Goal: Check status

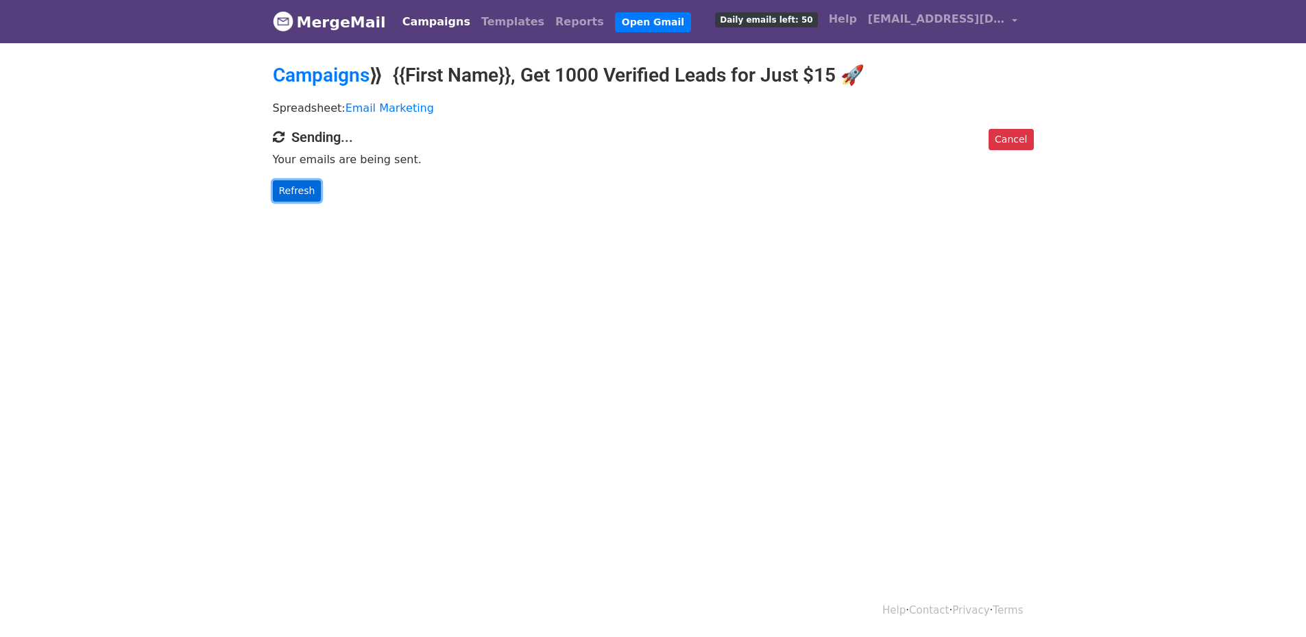
click at [285, 187] on link "Refresh" at bounding box center [297, 190] width 49 height 21
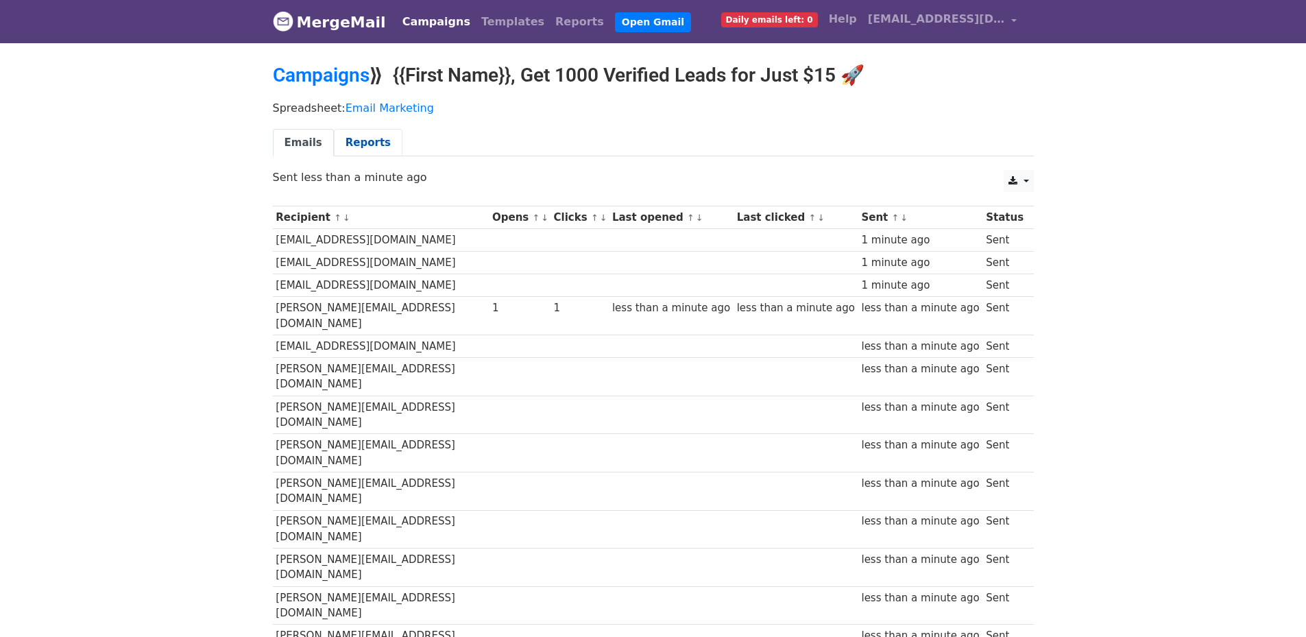
click at [348, 134] on link "Reports" at bounding box center [368, 143] width 69 height 28
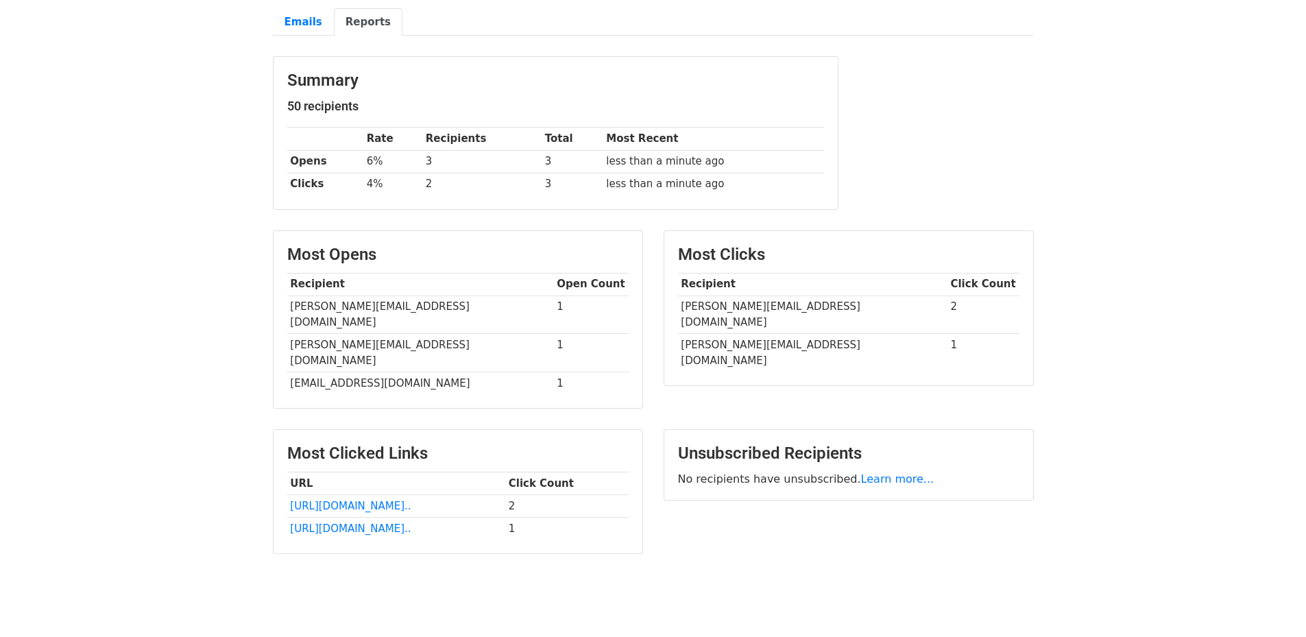
scroll to position [132, 0]
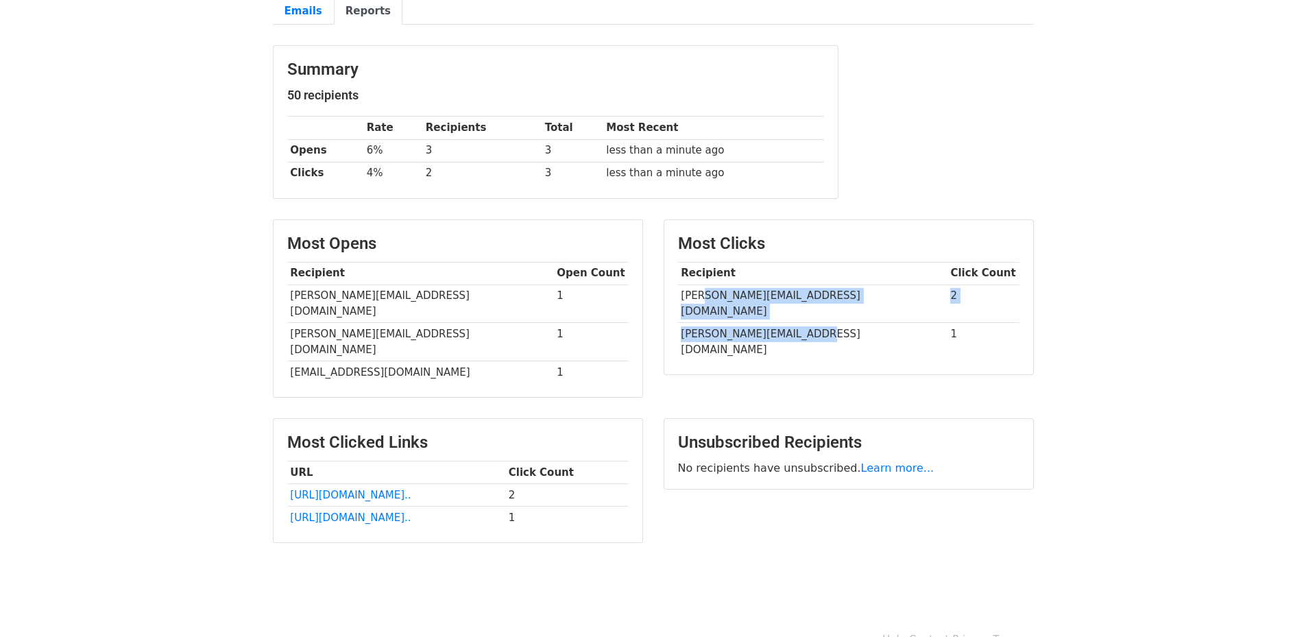
drag, startPoint x: 718, startPoint y: 300, endPoint x: 868, endPoint y: 313, distance: 150.8
click at [824, 310] on tbody "Recipient Click Count laura@advertas.com 2 kwong@dragontek-intl.com 1" at bounding box center [849, 311] width 342 height 99
click at [1013, 333] on div "Most Clicks Recipient Click Count laura@advertas.com 2 kwong@dragontek-intl.com…" at bounding box center [849, 297] width 369 height 154
click at [243, 365] on body "MergeMail Campaigns Templates Reports Open Gmail Daily emails left: 0 Help ashi…" at bounding box center [653, 239] width 1306 height 743
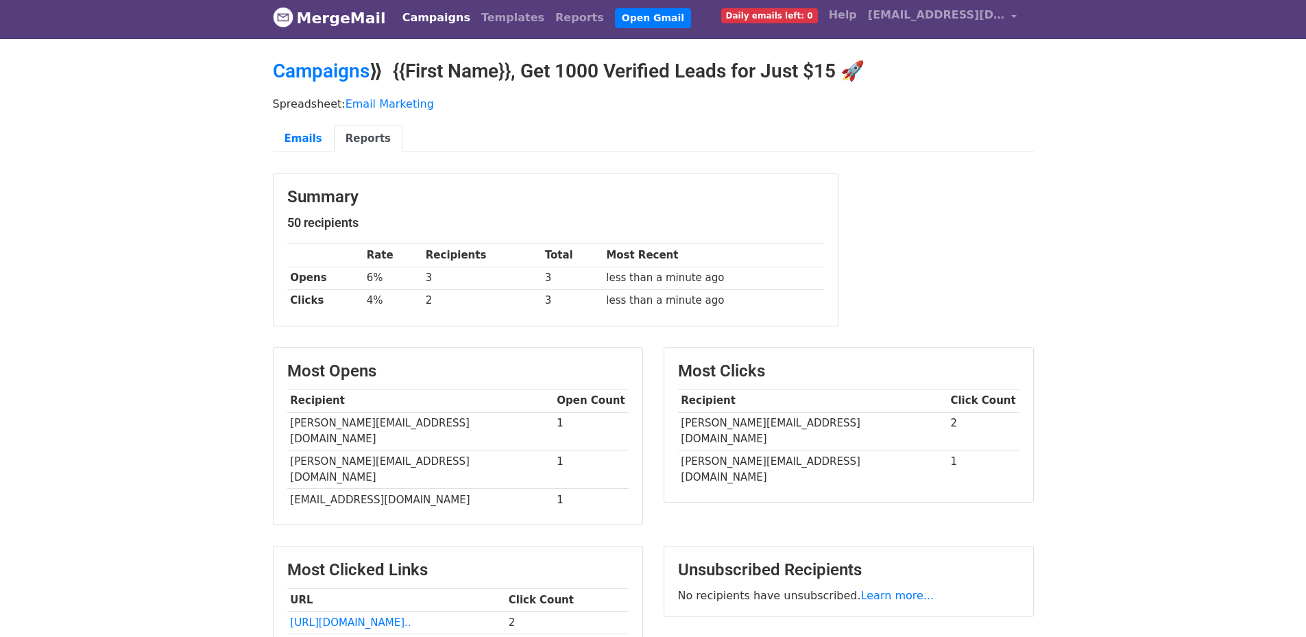
scroll to position [0, 0]
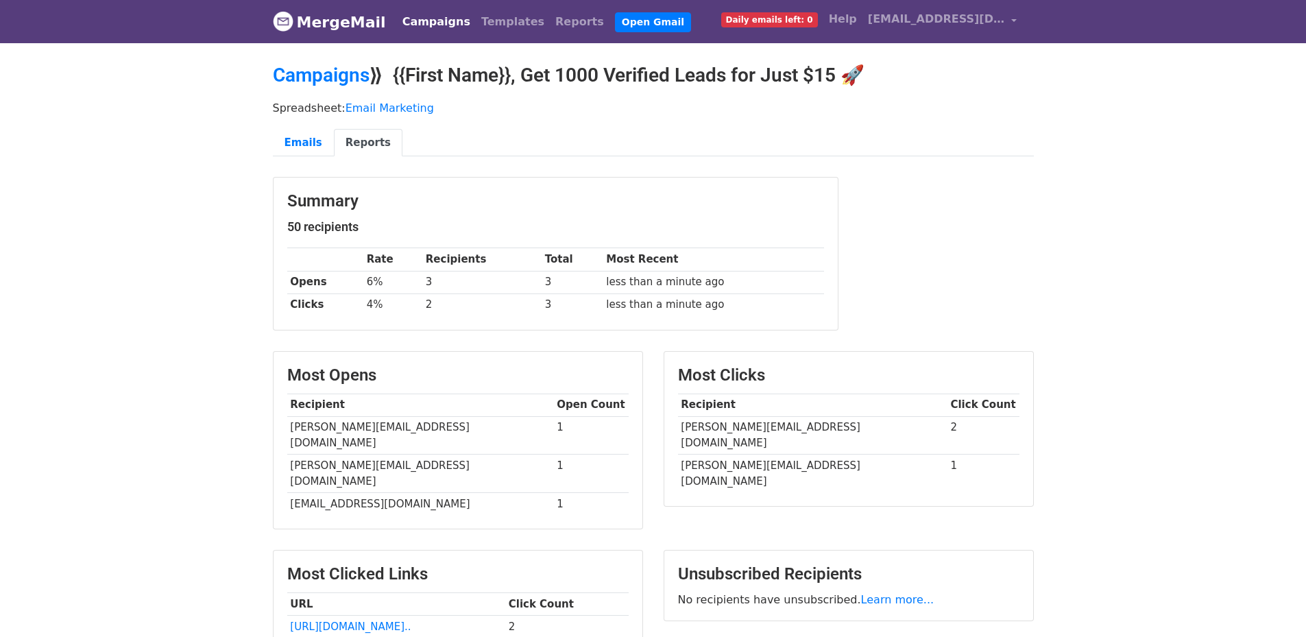
click at [353, 140] on link "Reports" at bounding box center [368, 143] width 69 height 28
click at [363, 139] on link "Reports" at bounding box center [368, 143] width 69 height 28
click at [363, 138] on link "Reports" at bounding box center [368, 143] width 69 height 28
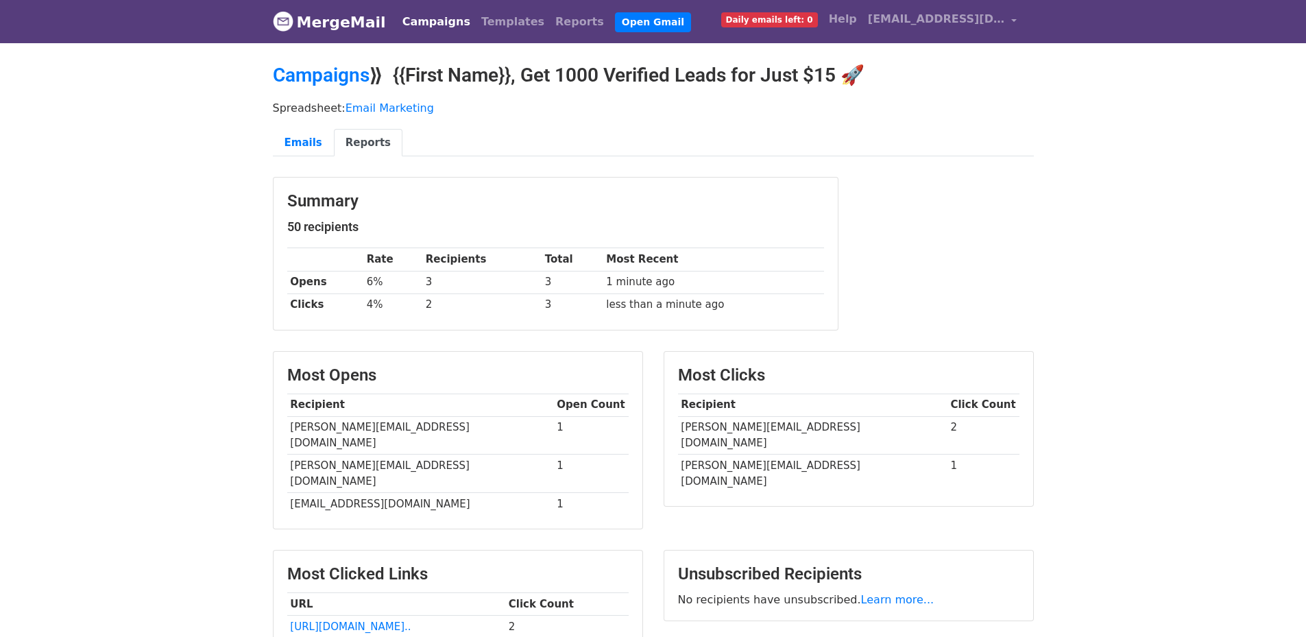
drag, startPoint x: 361, startPoint y: 144, endPoint x: 392, endPoint y: 132, distance: 33.9
click at [361, 144] on link "Reports" at bounding box center [368, 143] width 69 height 28
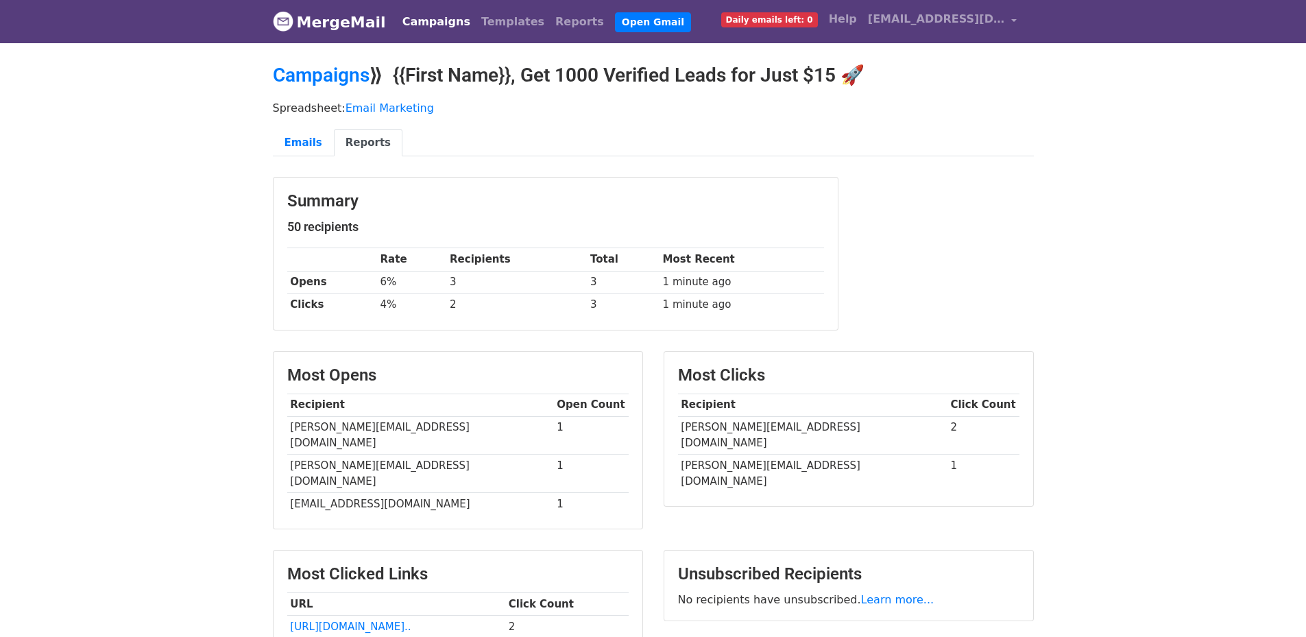
click at [392, 124] on div "Spreadsheet: Email Marketing Emails Reports" at bounding box center [654, 132] width 782 height 77
click at [358, 144] on link "Reports" at bounding box center [368, 143] width 69 height 28
drag, startPoint x: 255, startPoint y: 102, endPoint x: 441, endPoint y: 109, distance: 186.0
click at [440, 108] on body "MergeMail Campaigns Templates Reports Open Gmail Daily emails left: 0 Help ashi…" at bounding box center [653, 371] width 1306 height 743
click at [445, 112] on p "Spreadsheet: Email Marketing" at bounding box center [653, 108] width 761 height 14
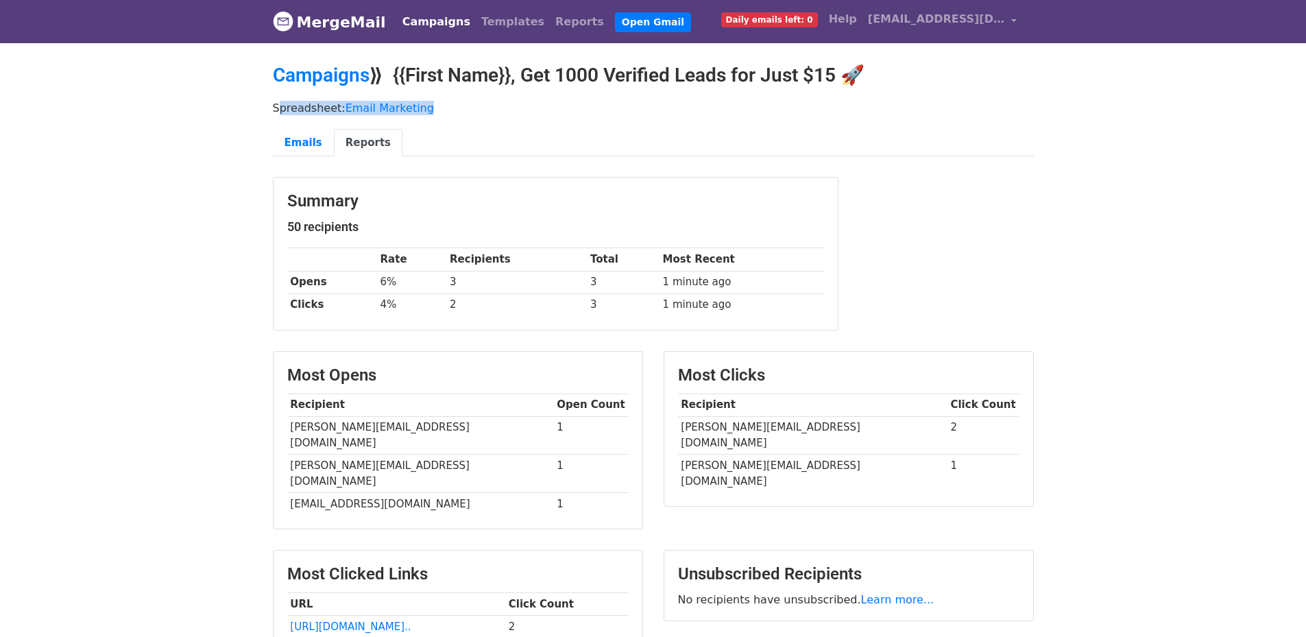
drag, startPoint x: 498, startPoint y: 103, endPoint x: 229, endPoint y: 108, distance: 268.9
click at [229, 108] on body "MergeMail Campaigns Templates Reports Open Gmail Daily emails left: 0 Help ashi…" at bounding box center [653, 371] width 1306 height 743
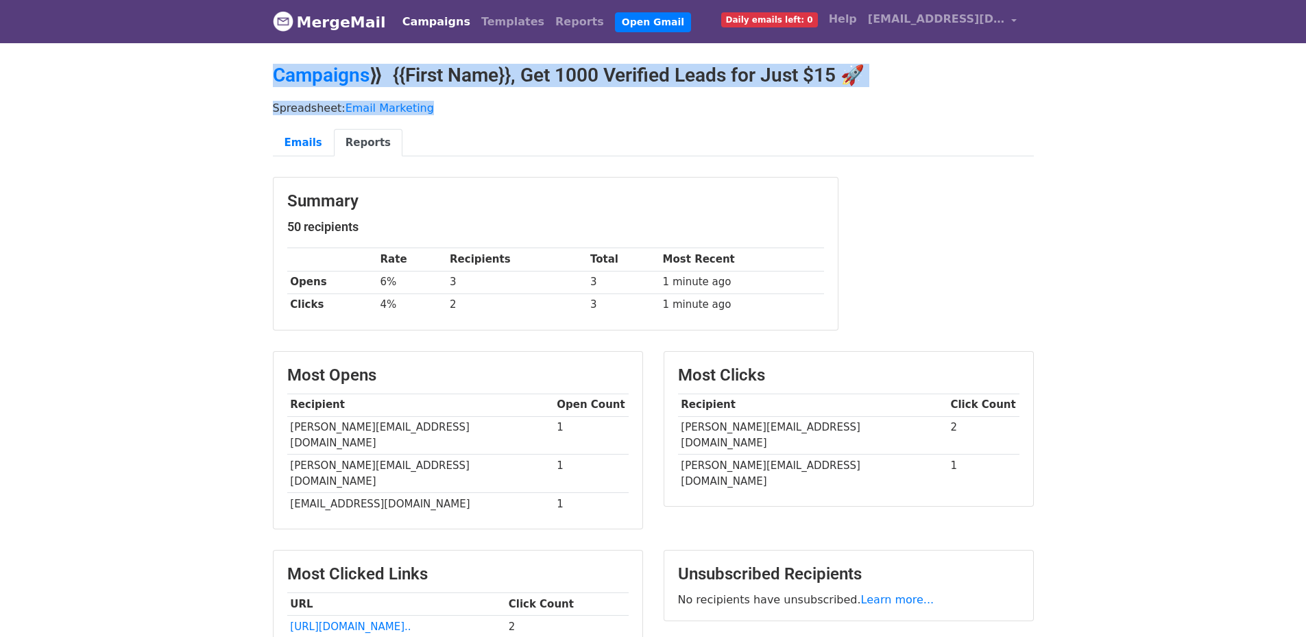
drag, startPoint x: 246, startPoint y: 62, endPoint x: 460, endPoint y: 106, distance: 219.0
click at [460, 106] on body "MergeMail Campaigns Templates Reports Open Gmail Daily emails left: 0 Help ashi…" at bounding box center [653, 371] width 1306 height 743
click at [460, 106] on p "Spreadsheet: Email Marketing" at bounding box center [653, 108] width 761 height 14
drag, startPoint x: 464, startPoint y: 107, endPoint x: 270, endPoint y: 85, distance: 195.3
click at [270, 85] on main "Campaigns ⟫ {{First Name}}, Get 1000 Verified Leads for Just $15 🚀 Spreadsheet:…" at bounding box center [654, 376] width 782 height 625
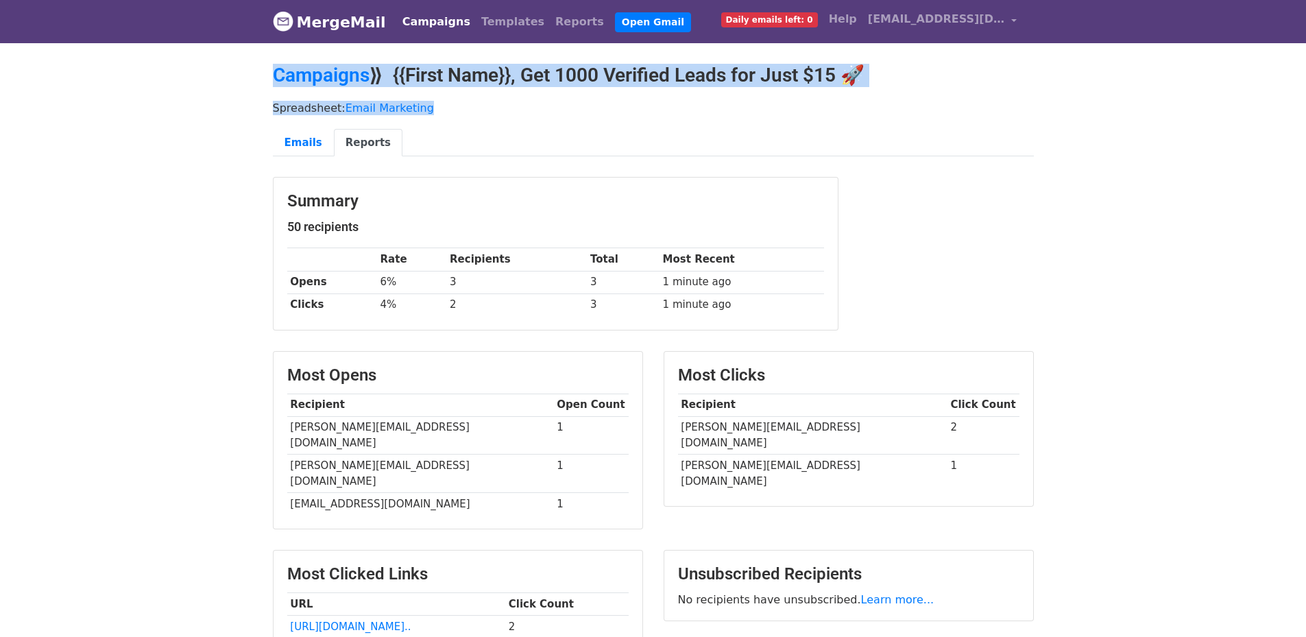
click at [270, 85] on div "Campaigns ⟫ {{First Name}}, Get 1000 Verified Leads for Just $15 🚀" at bounding box center [654, 79] width 782 height 30
drag, startPoint x: 270, startPoint y: 73, endPoint x: 424, endPoint y: 108, distance: 157.5
click at [424, 108] on main "Campaigns ⟫ {{First Name}}, Get 1000 Verified Leads for Just $15 🚀 Spreadsheet:…" at bounding box center [654, 376] width 782 height 625
click at [424, 108] on p "Spreadsheet: Email Marketing" at bounding box center [653, 108] width 761 height 14
drag, startPoint x: 442, startPoint y: 110, endPoint x: 270, endPoint y: 86, distance: 173.2
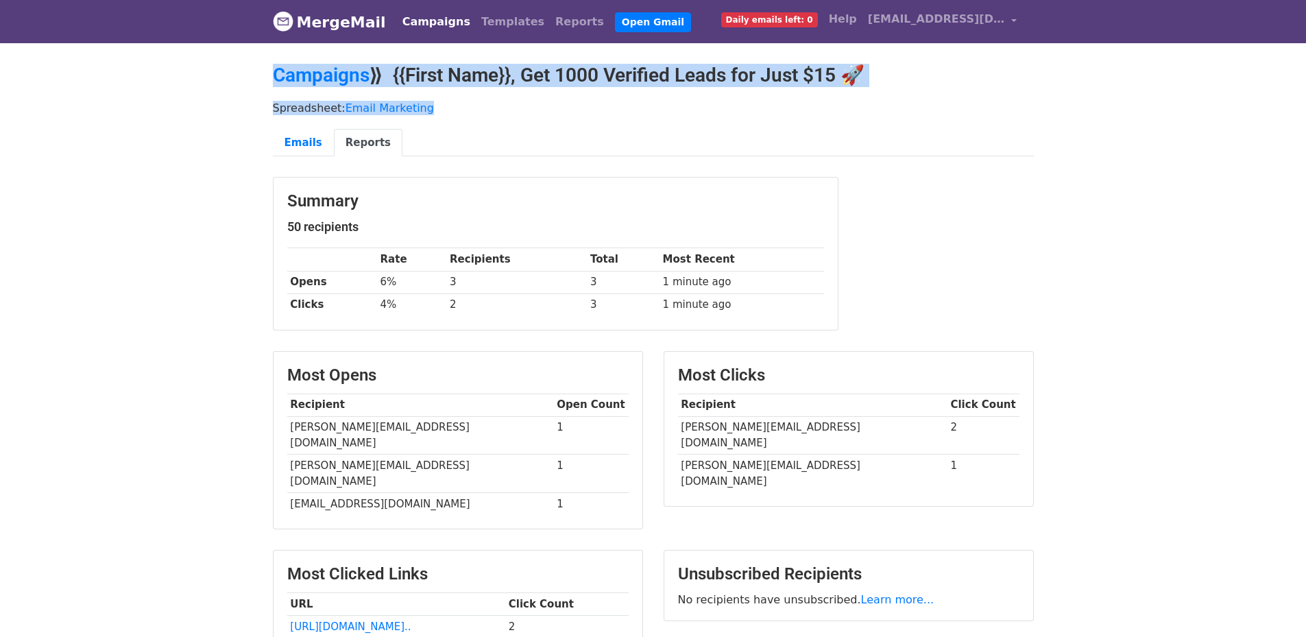
click at [270, 86] on main "Campaigns ⟫ {{First Name}}, Get 1000 Verified Leads for Just $15 🚀 Spreadsheet:…" at bounding box center [654, 376] width 782 height 625
click at [270, 86] on div "Campaigns ⟫ {{First Name}}, Get 1000 Verified Leads for Just $15 🚀" at bounding box center [654, 79] width 782 height 30
drag, startPoint x: 270, startPoint y: 77, endPoint x: 427, endPoint y: 113, distance: 160.5
click at [427, 113] on main "Campaigns ⟫ {{First Name}}, Get 1000 Verified Leads for Just $15 🚀 Spreadsheet:…" at bounding box center [654, 376] width 782 height 625
click at [427, 113] on p "Spreadsheet: Email Marketing" at bounding box center [653, 108] width 761 height 14
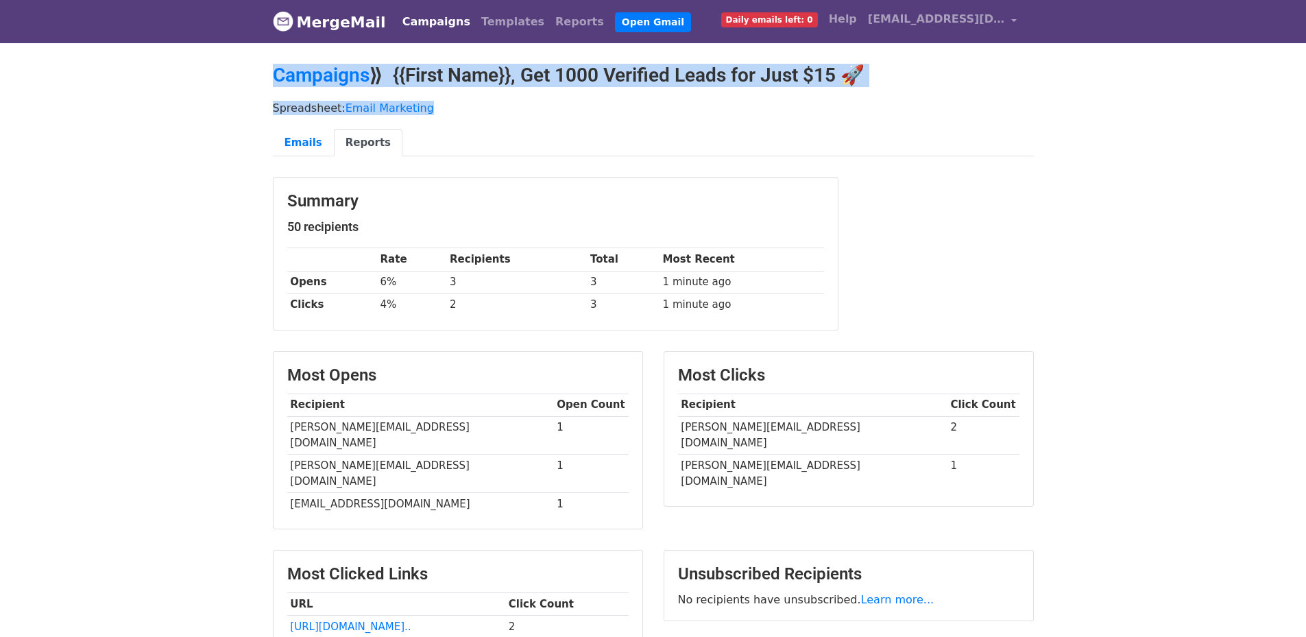
drag, startPoint x: 429, startPoint y: 109, endPoint x: 266, endPoint y: 83, distance: 164.6
click at [266, 83] on main "Campaigns ⟫ {{First Name}}, Get 1000 Verified Leads for Just $15 🚀 Spreadsheet:…" at bounding box center [654, 376] width 782 height 625
click at [266, 83] on div "Campaigns ⟫ {{First Name}}, Get 1000 Verified Leads for Just $15 🚀" at bounding box center [654, 79] width 782 height 30
drag, startPoint x: 267, startPoint y: 73, endPoint x: 424, endPoint y: 106, distance: 160.5
click at [424, 106] on main "Campaigns ⟫ {{First Name}}, Get 1000 Verified Leads for Just $15 🚀 Spreadsheet:…" at bounding box center [654, 376] width 782 height 625
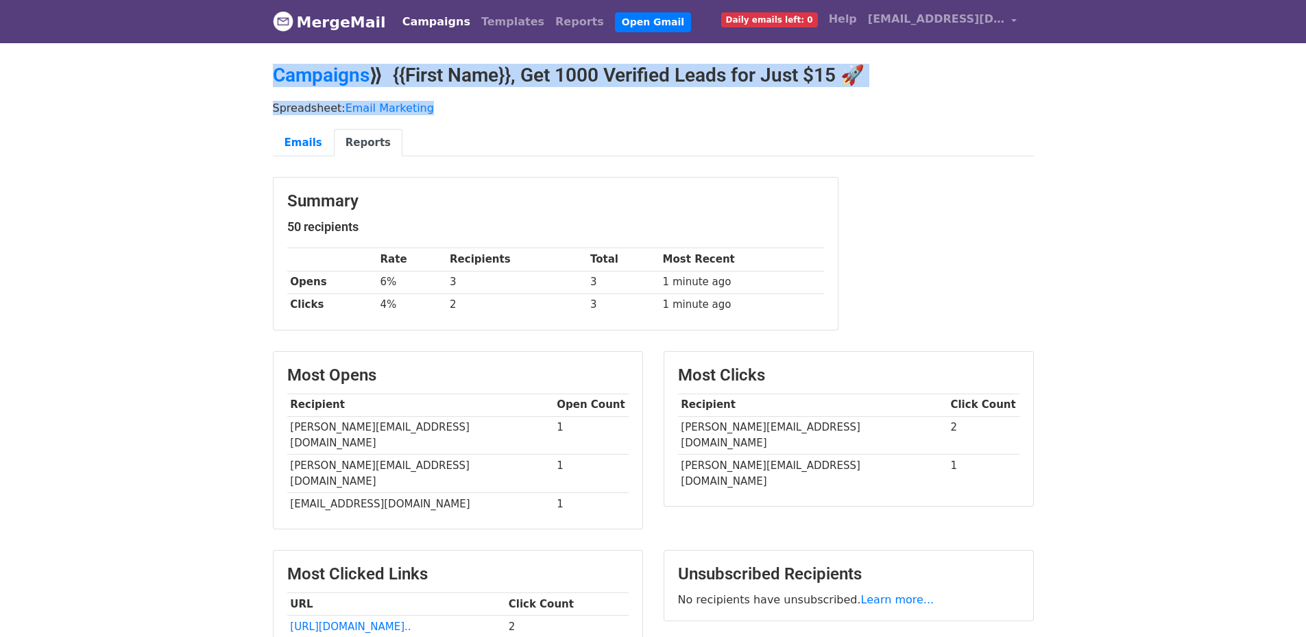
click at [424, 106] on p "Spreadsheet: Email Marketing" at bounding box center [653, 108] width 761 height 14
drag, startPoint x: 444, startPoint y: 108, endPoint x: 274, endPoint y: 85, distance: 171.6
click at [274, 85] on main "Campaigns ⟫ {{First Name}}, Get 1000 Verified Leads for Just $15 🚀 Spreadsheet:…" at bounding box center [654, 376] width 782 height 625
click at [250, 89] on body "MergeMail Campaigns Templates Reports Open Gmail Daily emails left: 0 Help ashi…" at bounding box center [653, 371] width 1306 height 743
drag, startPoint x: 280, startPoint y: 76, endPoint x: 432, endPoint y: 118, distance: 157.2
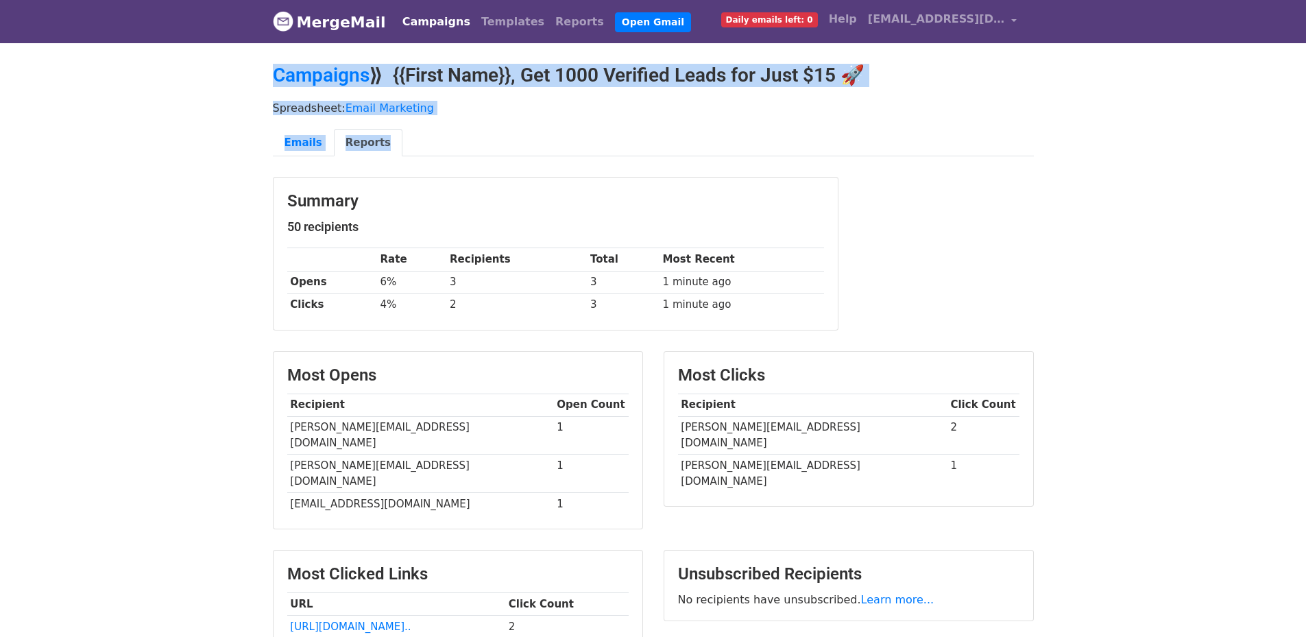
click at [432, 118] on body "MergeMail Campaigns Templates Reports Open Gmail Daily emails left: 0 Help ashi…" at bounding box center [653, 371] width 1306 height 743
click at [144, 158] on body "MergeMail Campaigns Templates Reports Open Gmail Daily emails left: 0 Help ashi…" at bounding box center [653, 371] width 1306 height 743
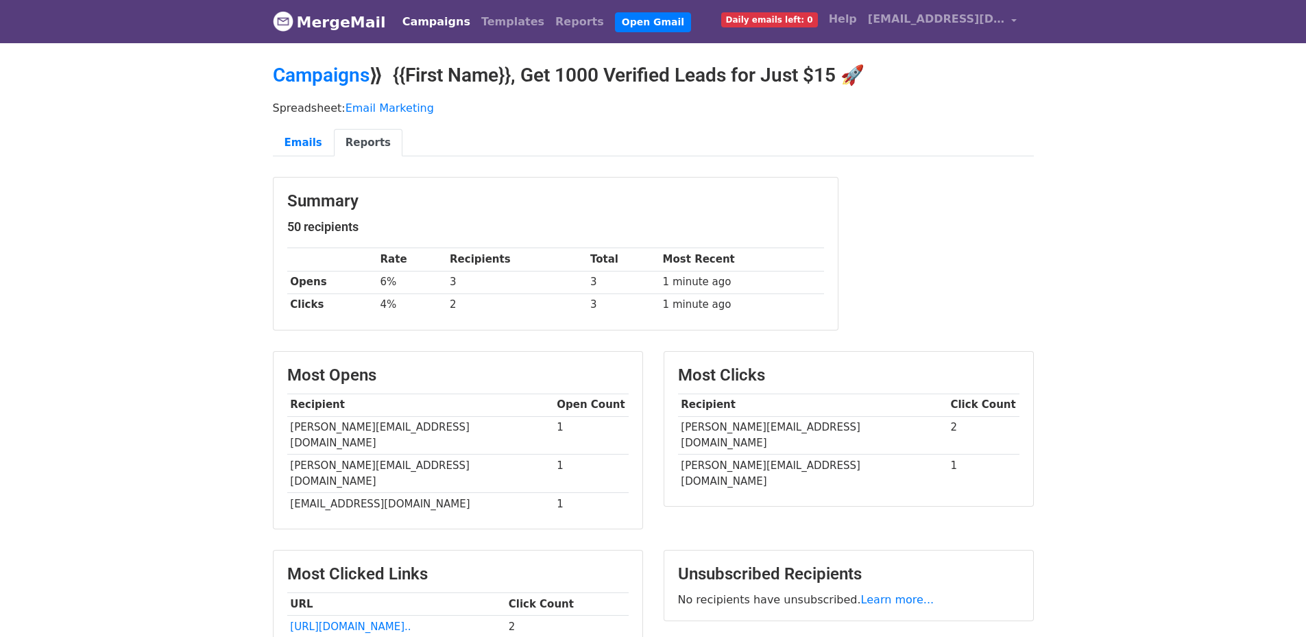
click at [223, 285] on body "MergeMail Campaigns Templates Reports Open Gmail Daily emails left: 0 Help ashi…" at bounding box center [653, 371] width 1306 height 743
click at [348, 149] on link "Reports" at bounding box center [368, 143] width 69 height 28
drag, startPoint x: 230, startPoint y: 105, endPoint x: 383, endPoint y: 146, distance: 158.4
click at [383, 146] on body "MergeMail Campaigns Templates Reports Open Gmail Daily emails left: 0 Help ashi…" at bounding box center [653, 371] width 1306 height 743
click at [407, 145] on ul "Emails Reports" at bounding box center [653, 143] width 761 height 28
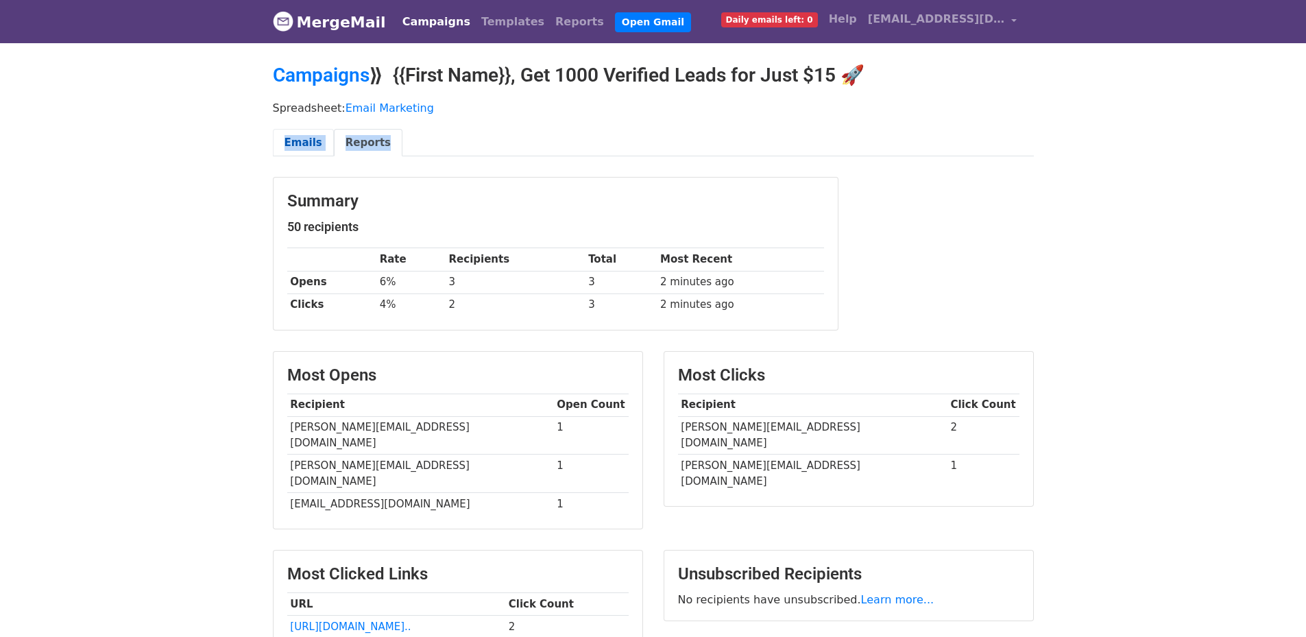
drag, startPoint x: 450, startPoint y: 140, endPoint x: 276, endPoint y: 137, distance: 174.2
click at [276, 137] on ul "Emails Reports" at bounding box center [653, 143] width 761 height 28
click at [246, 180] on body "MergeMail Campaigns Templates Reports Open Gmail Daily emails left: 0 Help ashi…" at bounding box center [653, 371] width 1306 height 743
drag, startPoint x: 316, startPoint y: 143, endPoint x: 404, endPoint y: 140, distance: 87.8
click at [404, 140] on body "MergeMail Campaigns Templates Reports Open Gmail Daily emails left: 0 Help ashi…" at bounding box center [653, 371] width 1306 height 743
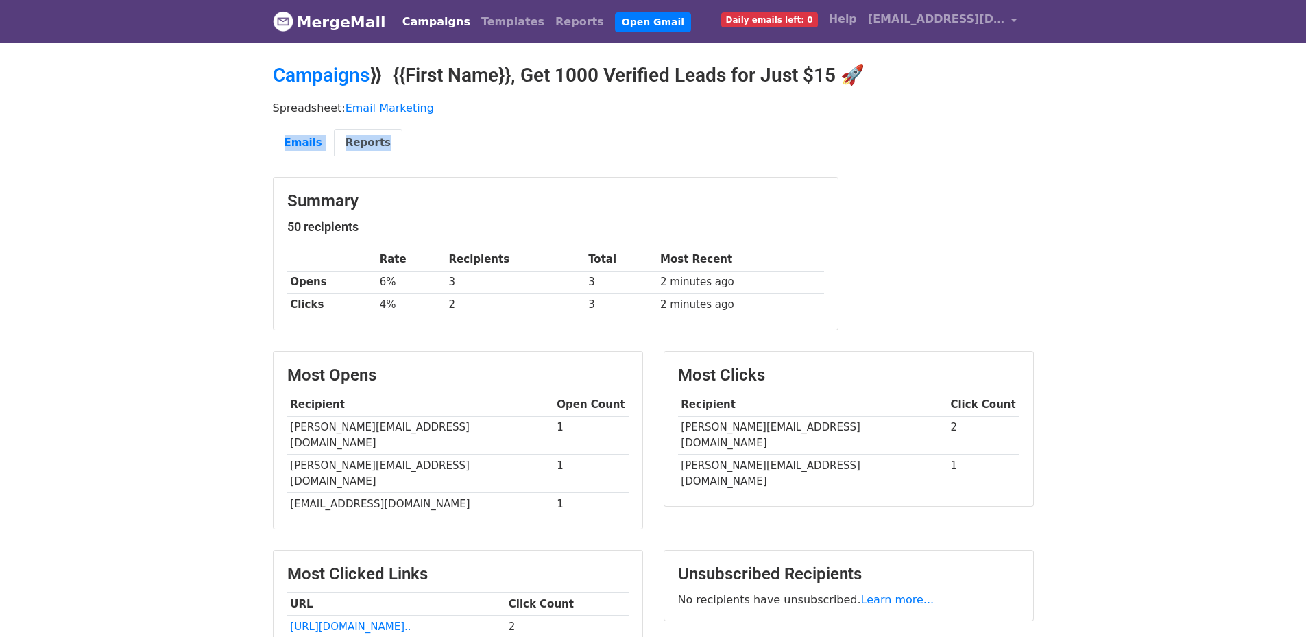
click at [404, 140] on ul "Emails Reports" at bounding box center [653, 143] width 761 height 28
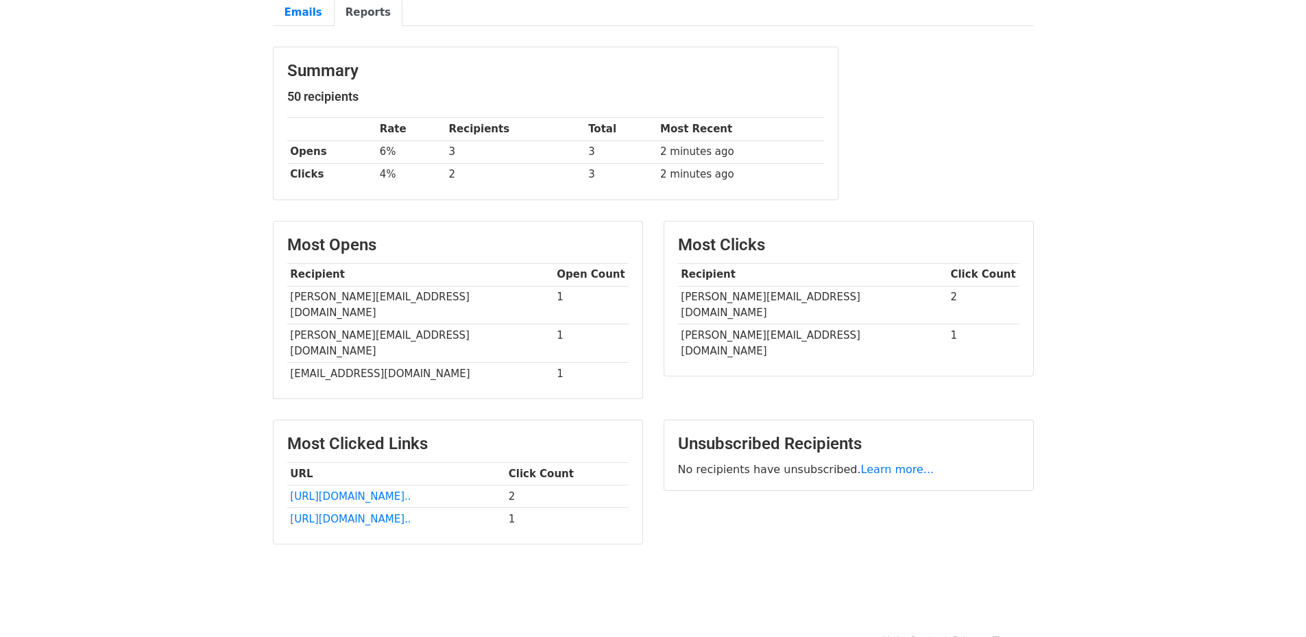
scroll to position [132, 0]
click at [359, 16] on link "Reports" at bounding box center [368, 11] width 69 height 28
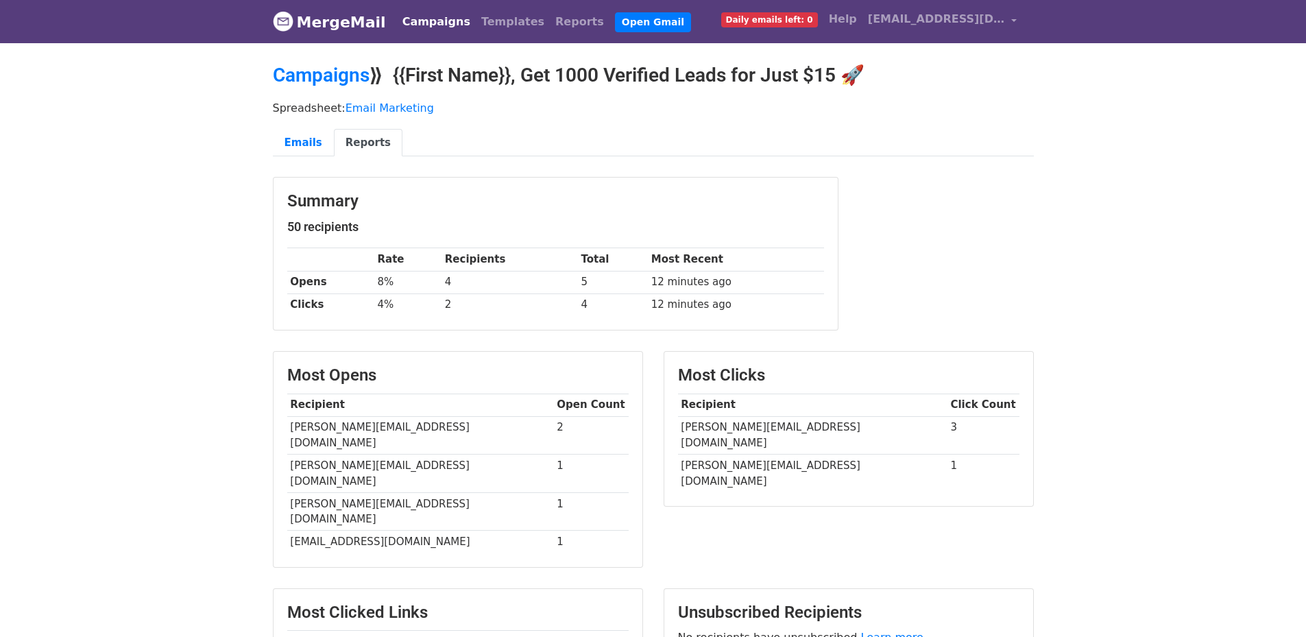
click at [348, 145] on link "Reports" at bounding box center [368, 143] width 69 height 28
click at [367, 132] on link "Reports" at bounding box center [368, 143] width 69 height 28
